Goal: Task Accomplishment & Management: Use online tool/utility

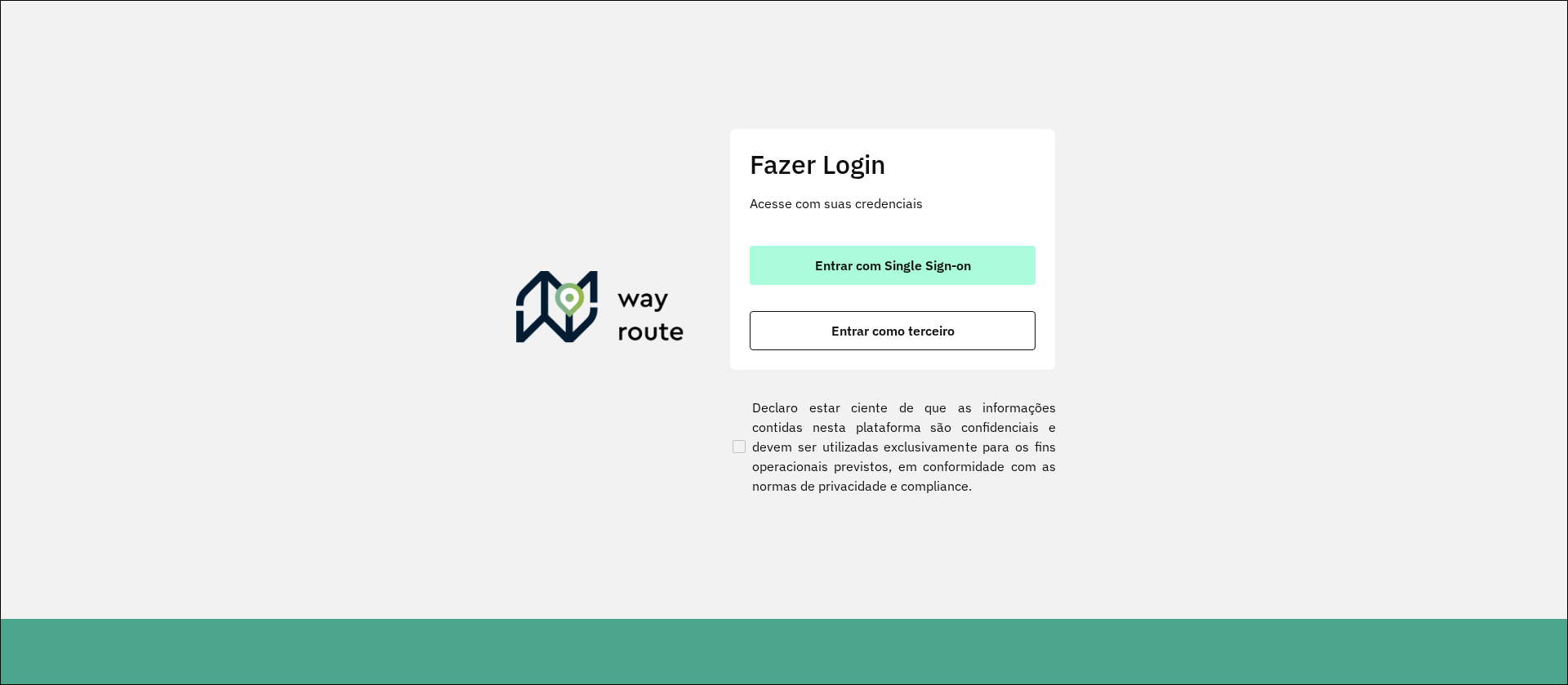
click at [889, 261] on span "Entrar com Single Sign-on" at bounding box center [893, 265] width 156 height 13
